Goal: Task Accomplishment & Management: Complete application form

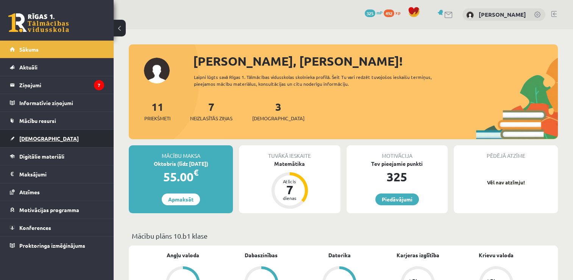
click at [39, 139] on span "[DEMOGRAPHIC_DATA]" at bounding box center [49, 138] width 60 height 7
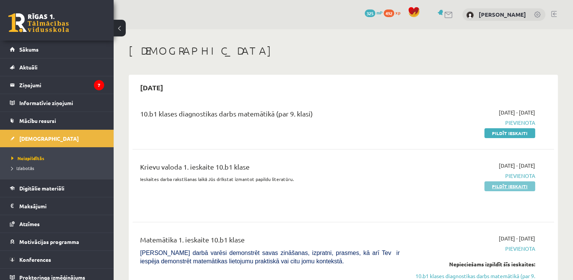
click at [512, 184] on link "Pildīt ieskaiti" at bounding box center [510, 186] width 51 height 10
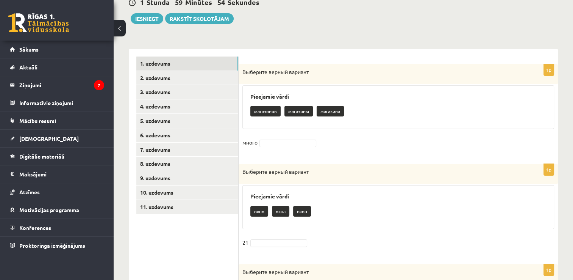
scroll to position [152, 0]
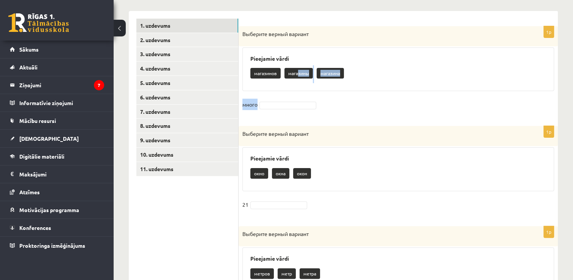
drag, startPoint x: 297, startPoint y: 72, endPoint x: 287, endPoint y: 90, distance: 20.9
click at [286, 91] on div "1p Выберите верный вариант Pieejamie vārdi магазинов магазины магазина много" at bounding box center [398, 72] width 319 height 92
drag, startPoint x: 287, startPoint y: 90, endPoint x: 370, endPoint y: 108, distance: 84.8
click at [370, 108] on fieldset "много" at bounding box center [399, 107] width 312 height 16
click at [298, 75] on p "магазины" at bounding box center [299, 73] width 28 height 11
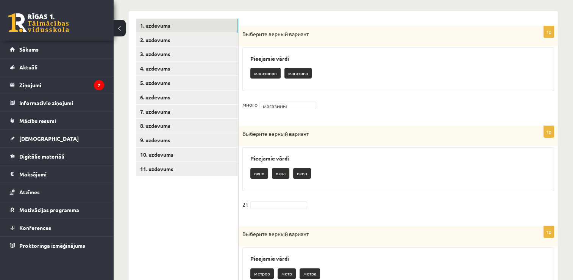
click at [258, 174] on p "окно" at bounding box center [260, 173] width 18 height 11
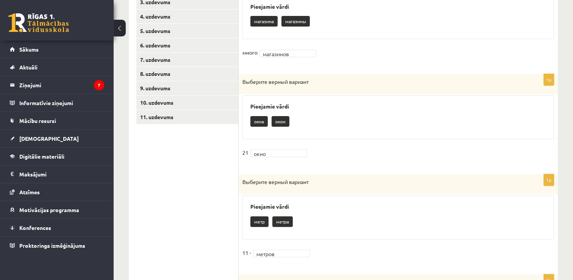
scroll to position [52, 0]
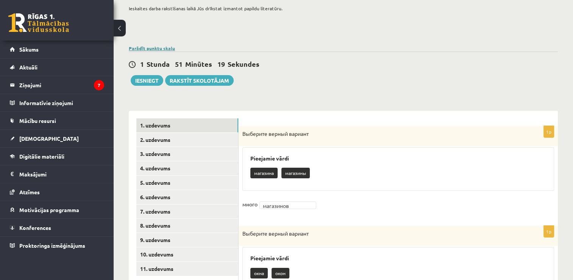
click at [168, 50] on link "Parādīt punktu skalu" at bounding box center [152, 48] width 46 height 6
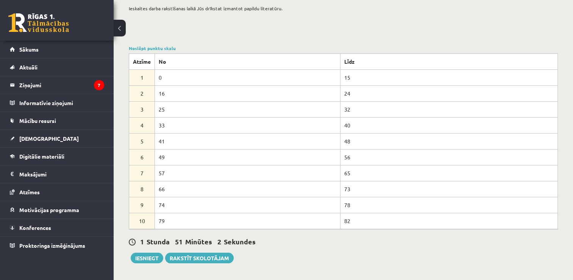
scroll to position [0, 0]
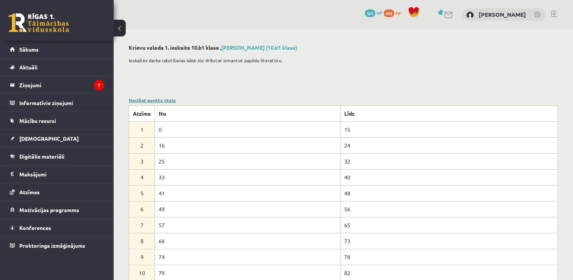
click at [170, 99] on link "Noslēpt punktu skalu" at bounding box center [152, 100] width 47 height 6
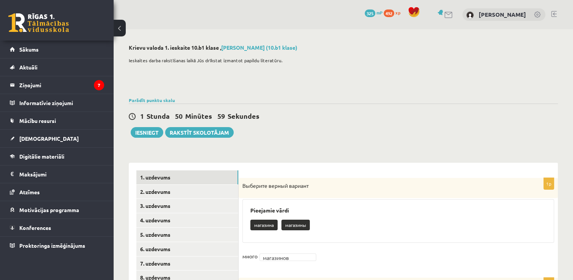
scroll to position [76, 0]
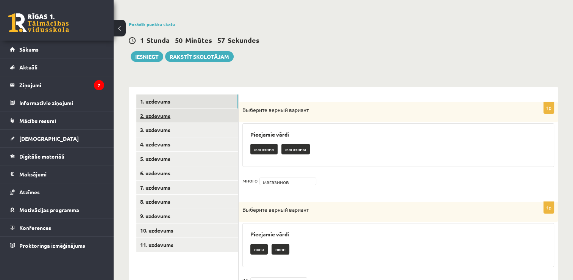
click at [174, 115] on link "2. uzdevums" at bounding box center [187, 116] width 102 height 14
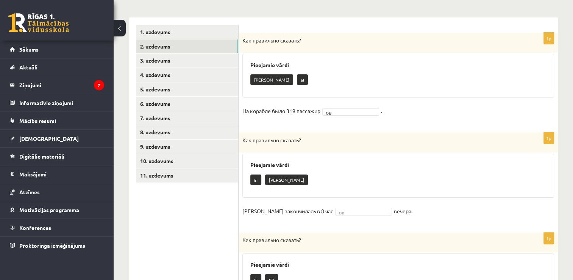
scroll to position [69, 0]
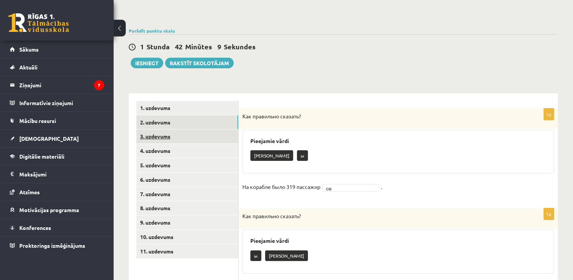
click at [164, 137] on link "3. uzdevums" at bounding box center [187, 136] width 102 height 14
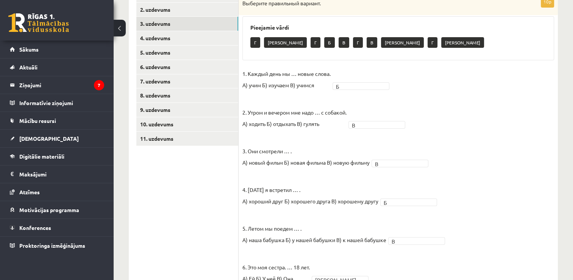
scroll to position [68, 0]
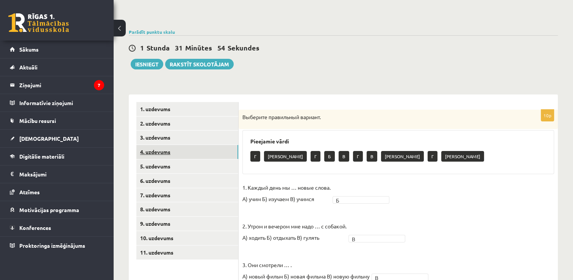
click at [163, 150] on link "4. uzdevums" at bounding box center [187, 152] width 102 height 14
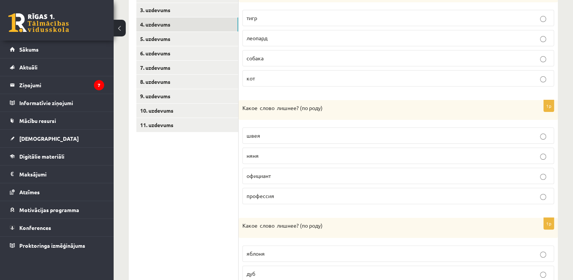
scroll to position [44, 0]
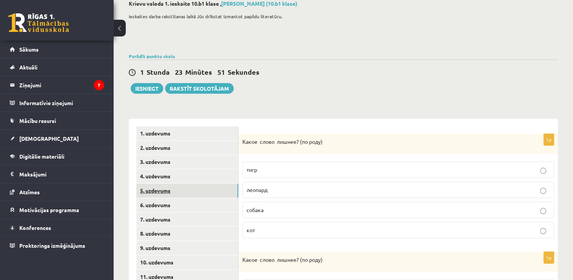
click at [155, 192] on link "5. uzdevums" at bounding box center [187, 190] width 102 height 14
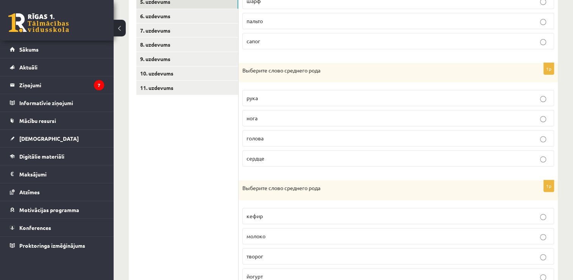
scroll to position [119, 0]
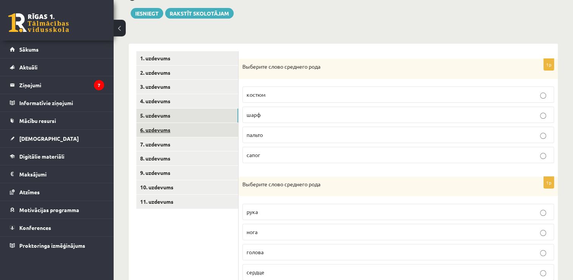
click at [160, 130] on link "6. uzdevums" at bounding box center [187, 130] width 102 height 14
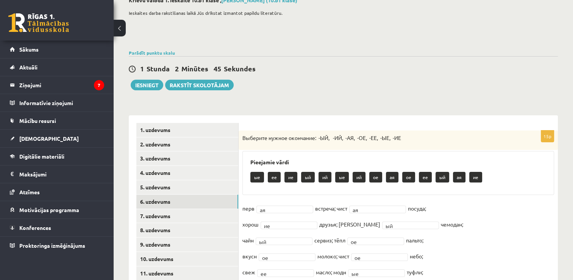
scroll to position [123, 0]
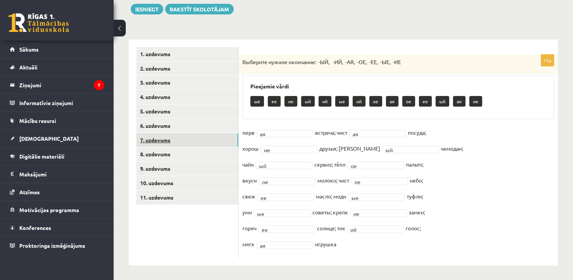
click at [185, 143] on link "7. uzdevums" at bounding box center [187, 140] width 102 height 14
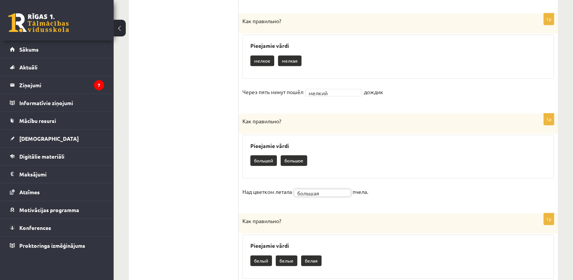
scroll to position [640, 0]
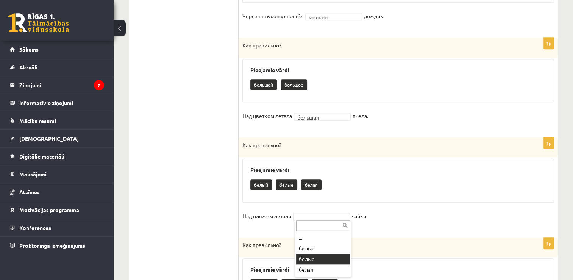
drag, startPoint x: 310, startPoint y: 258, endPoint x: 382, endPoint y: 243, distance: 73.3
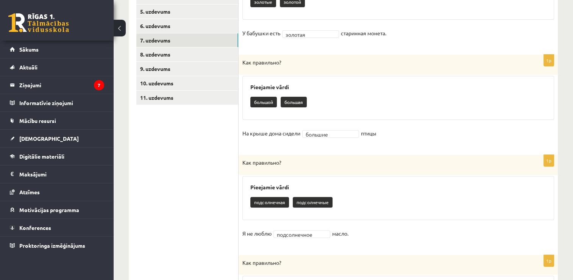
scroll to position [71, 0]
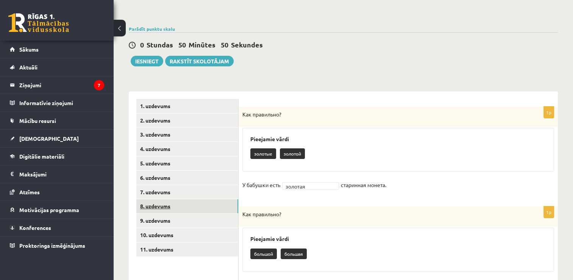
click at [150, 205] on link "8. uzdevums" at bounding box center [187, 206] width 102 height 14
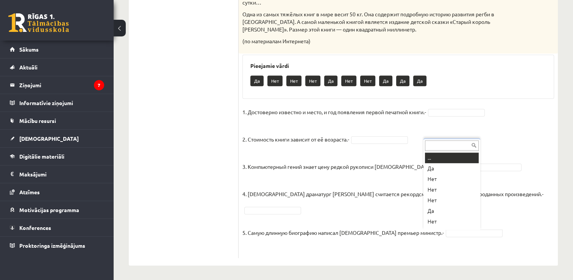
scroll to position [9, 0]
drag, startPoint x: 434, startPoint y: 161, endPoint x: 444, endPoint y: 171, distance: 13.4
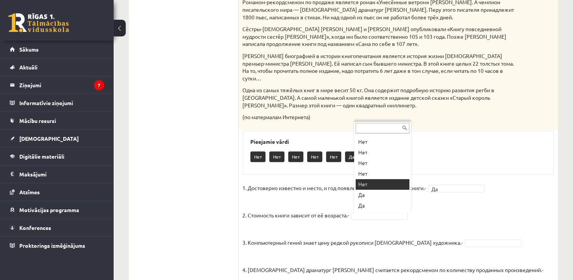
drag, startPoint x: 368, startPoint y: 185, endPoint x: 393, endPoint y: 208, distance: 33.5
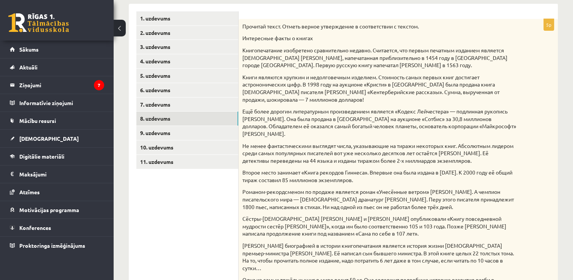
scroll to position [121, 0]
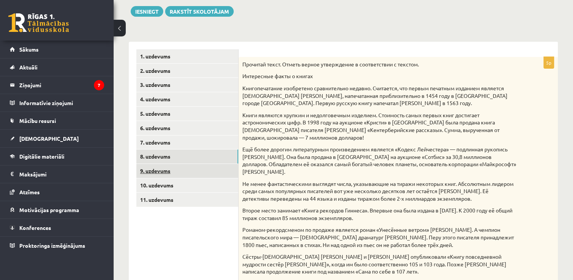
click at [210, 171] on link "9. uzdevums" at bounding box center [187, 171] width 102 height 14
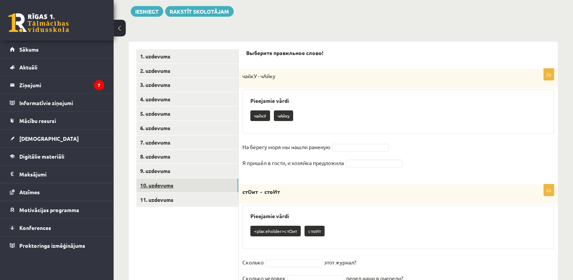
click at [196, 186] on link "10. uzdevums" at bounding box center [187, 185] width 102 height 14
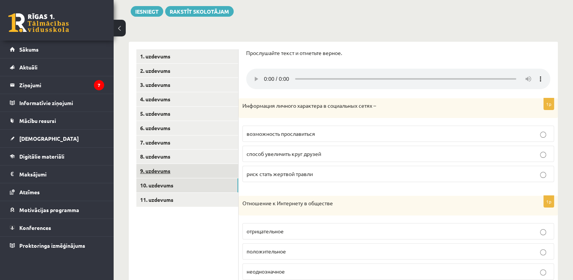
click at [187, 171] on link "9. uzdevums" at bounding box center [187, 171] width 102 height 14
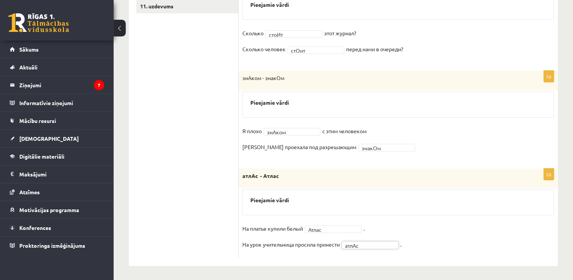
scroll to position [125, 0]
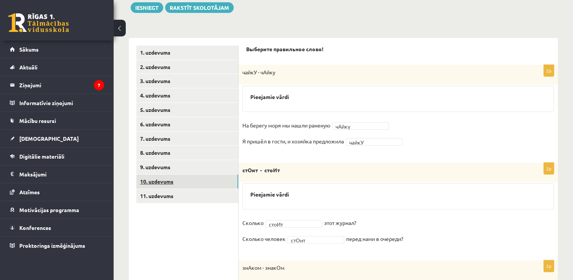
click at [167, 182] on link "10. uzdevums" at bounding box center [187, 181] width 102 height 14
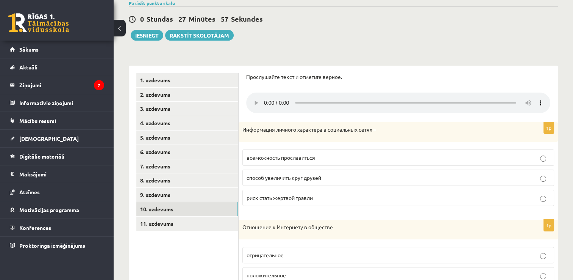
scroll to position [59, 0]
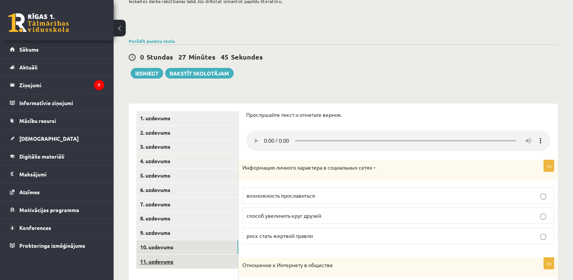
click at [171, 262] on link "11. uzdevums" at bounding box center [187, 261] width 102 height 14
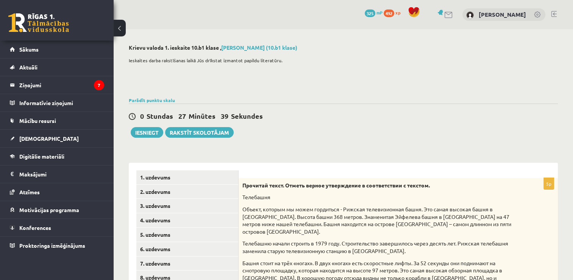
scroll to position [152, 0]
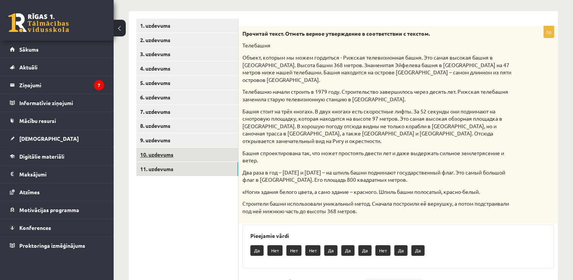
click at [168, 154] on link "10. uzdevums" at bounding box center [187, 154] width 102 height 14
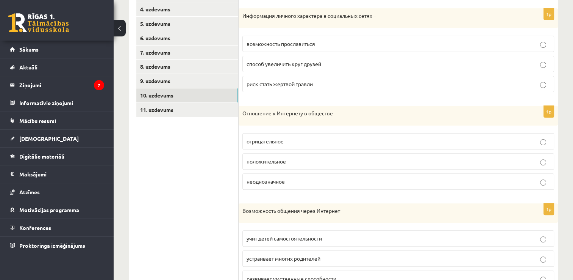
scroll to position [173, 0]
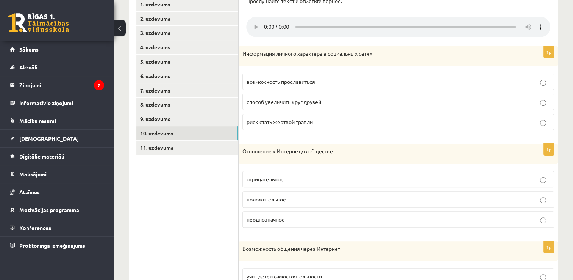
click at [542, 86] on label "возможность прославиться" at bounding box center [399, 82] width 312 height 16
click at [183, 149] on link "11. uzdevums" at bounding box center [187, 148] width 102 height 14
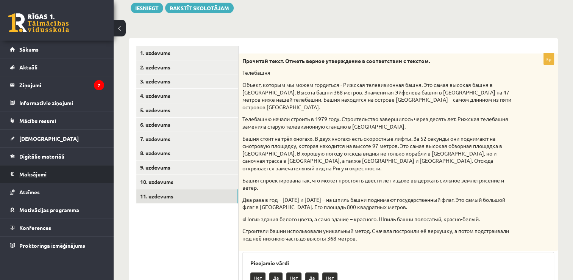
scroll to position [11, 0]
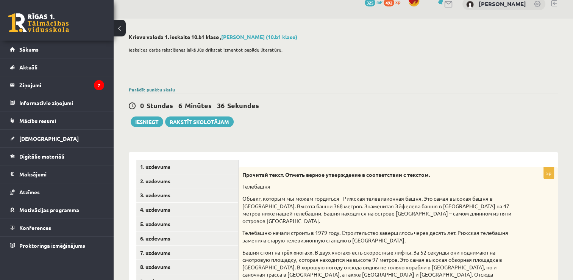
click at [150, 89] on link "Parādīt punktu skalu" at bounding box center [152, 89] width 46 height 6
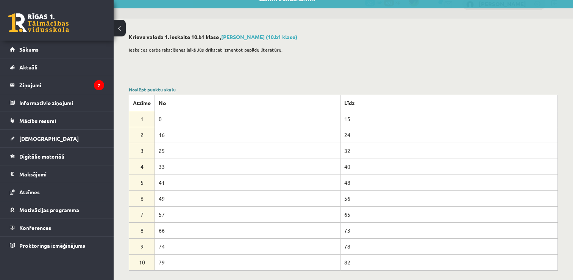
click at [171, 89] on link "Noslēpt punktu skalu" at bounding box center [152, 89] width 47 height 6
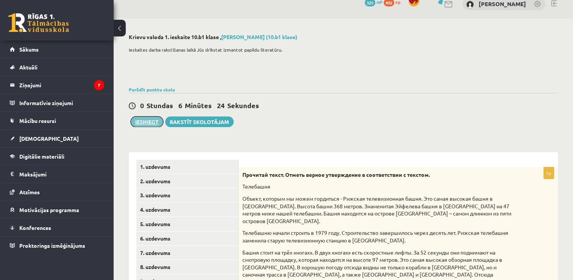
click at [152, 122] on button "Iesniegt" at bounding box center [147, 121] width 33 height 11
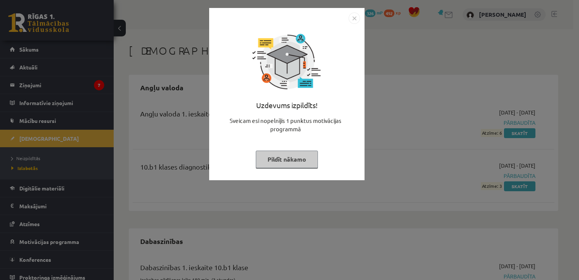
click at [352, 20] on img "Close" at bounding box center [354, 18] width 11 height 11
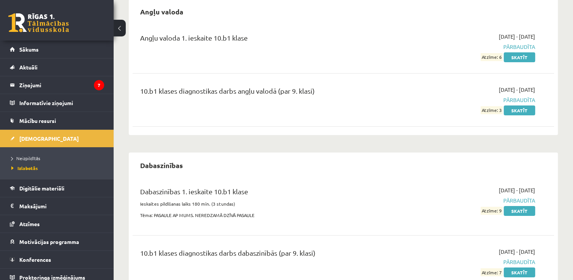
scroll to position [114, 0]
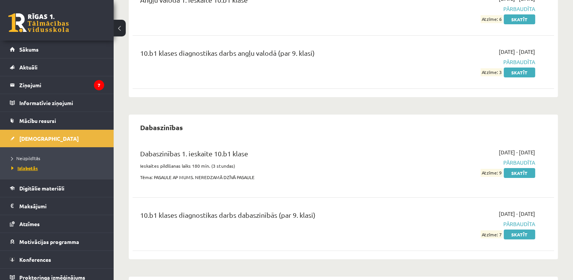
click at [34, 168] on span "Izlabotās" at bounding box center [24, 168] width 27 height 6
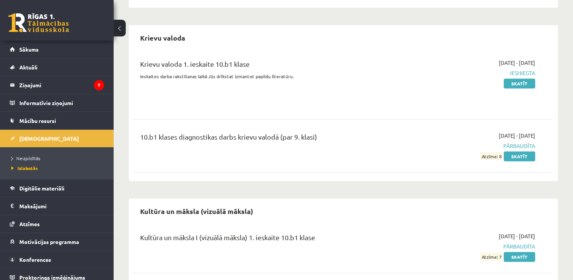
scroll to position [568, 0]
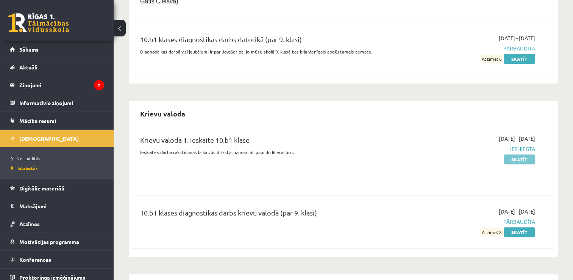
click at [523, 154] on link "Skatīt" at bounding box center [519, 159] width 31 height 10
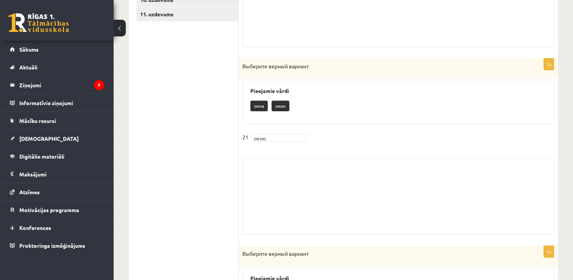
scroll to position [177, 0]
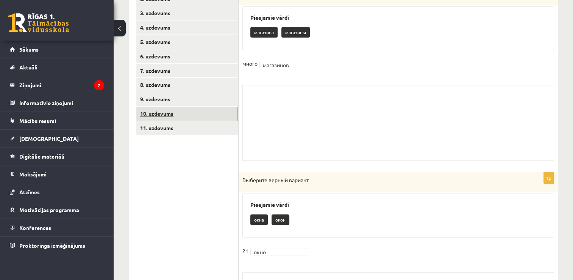
click at [164, 113] on link "10. uzdevums" at bounding box center [187, 113] width 102 height 14
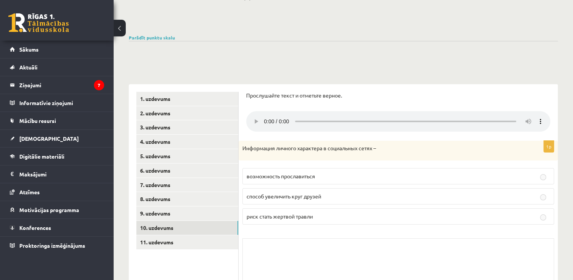
scroll to position [0, 0]
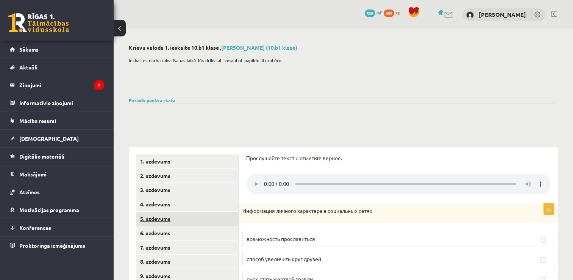
click at [170, 218] on link "5. uzdevums" at bounding box center [187, 218] width 102 height 14
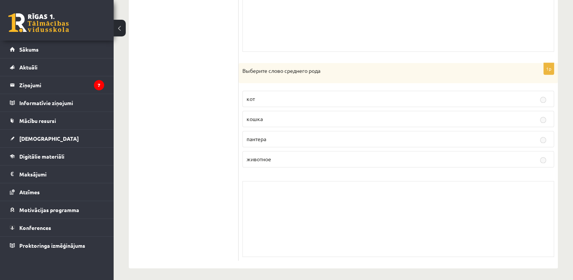
scroll to position [691, 0]
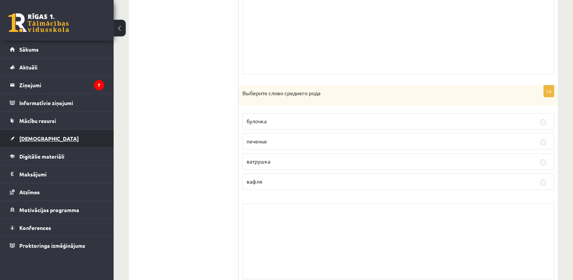
click at [24, 138] on span "[DEMOGRAPHIC_DATA]" at bounding box center [49, 138] width 60 height 7
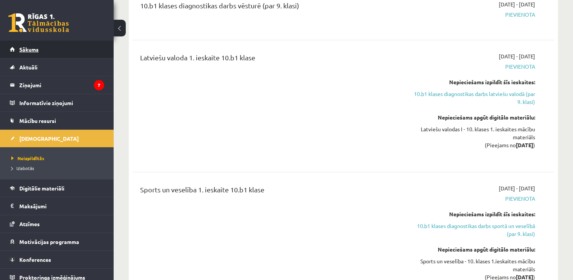
click at [29, 46] on span "Sākums" at bounding box center [28, 49] width 19 height 7
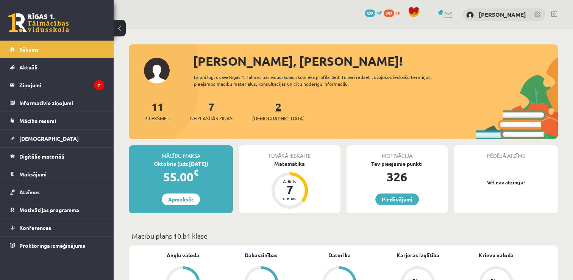
click at [267, 119] on span "[DEMOGRAPHIC_DATA]" at bounding box center [278, 118] width 52 height 8
